Goal: Information Seeking & Learning: Compare options

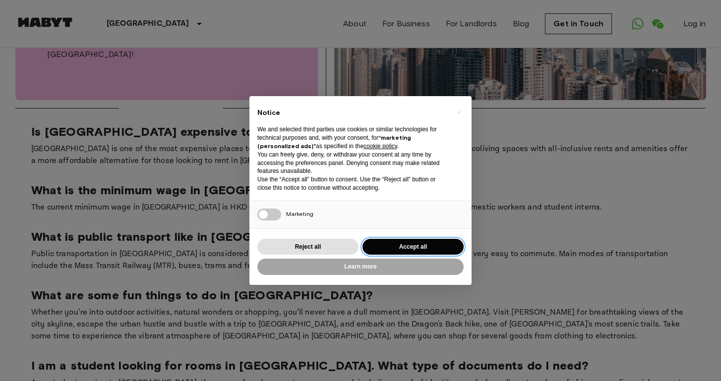
click at [385, 245] on button "Accept all" at bounding box center [413, 247] width 101 height 16
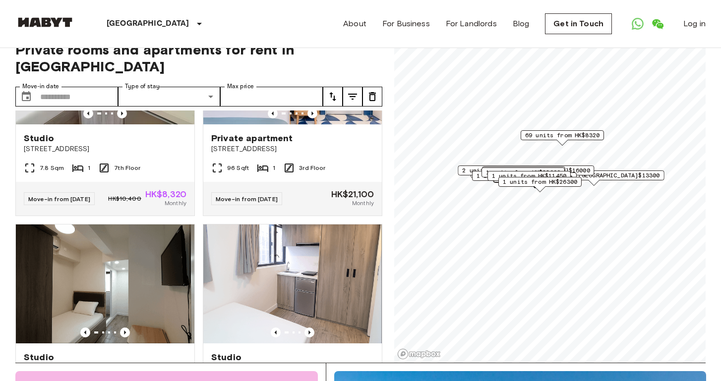
scroll to position [3421, 0]
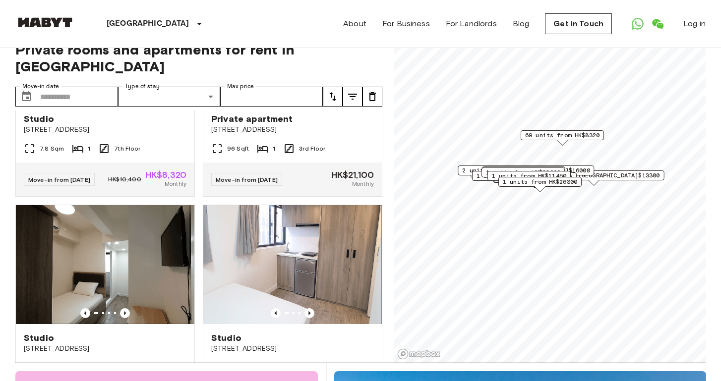
click at [332, 91] on icon "tune" at bounding box center [333, 97] width 12 height 12
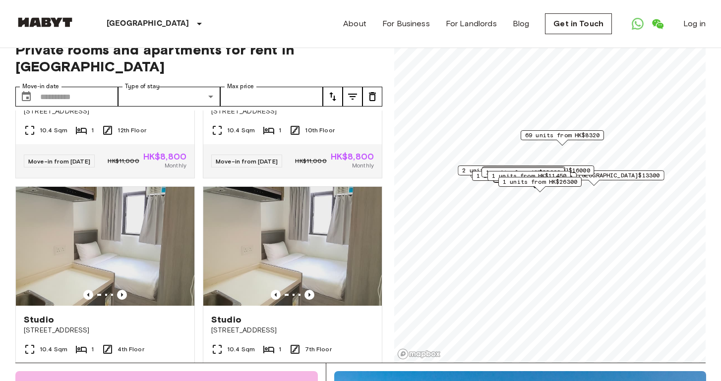
scroll to position [3884, 0]
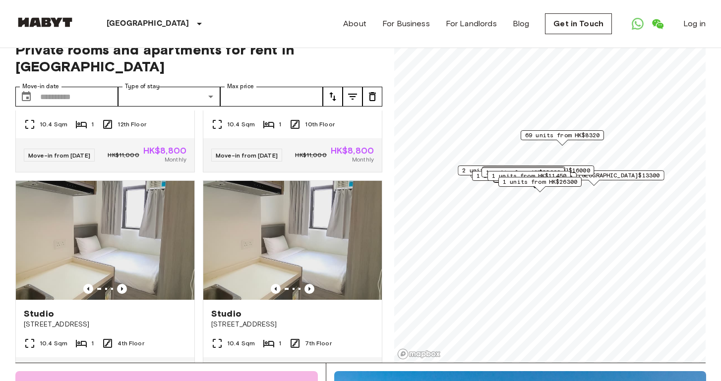
click at [334, 92] on icon "tune" at bounding box center [333, 97] width 12 height 12
click at [336, 97] on icon "tune" at bounding box center [333, 97] width 12 height 12
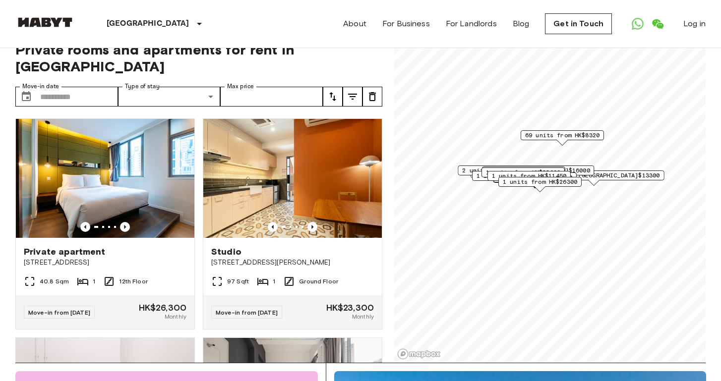
click at [332, 95] on icon "tune" at bounding box center [333, 97] width 12 height 12
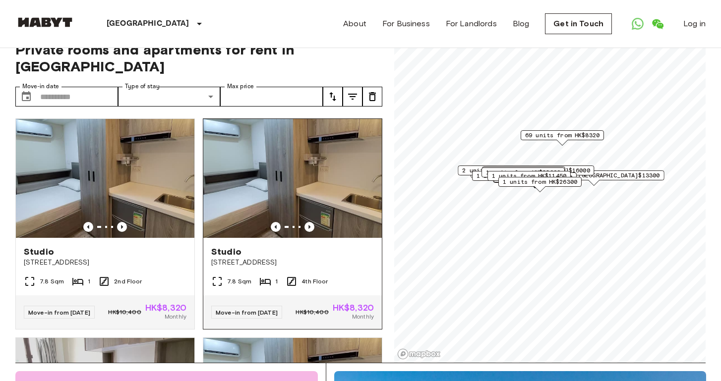
scroll to position [0, 0]
